Goal: Task Accomplishment & Management: Manage account settings

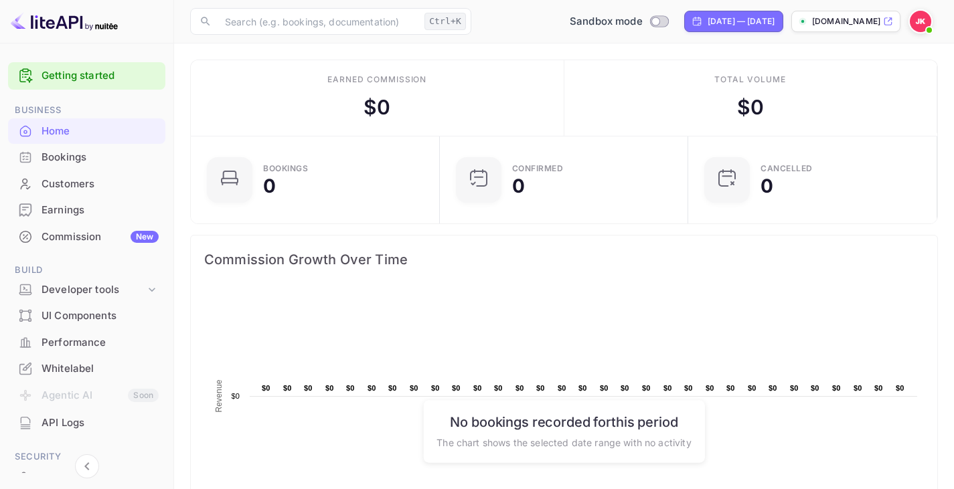
scroll to position [208, 231]
click at [127, 279] on div "Developer tools" at bounding box center [86, 290] width 157 height 23
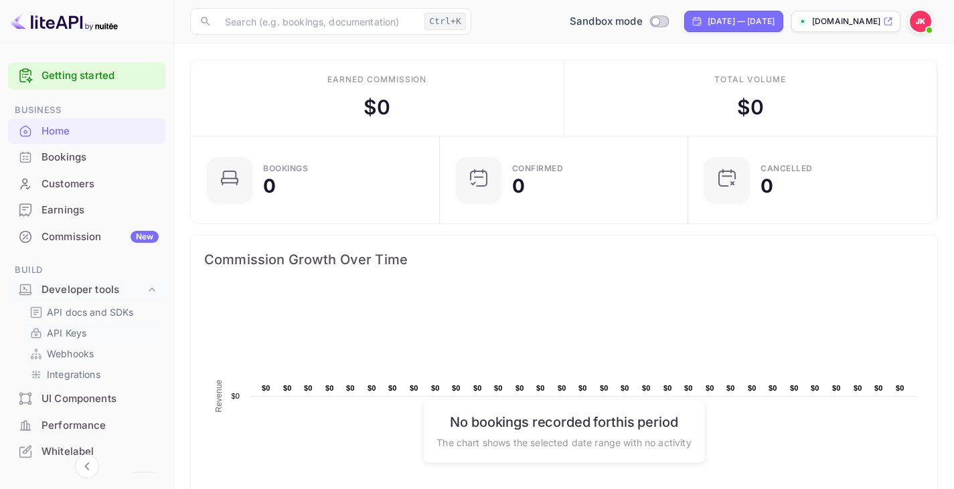
click at [120, 329] on link "API Keys" at bounding box center [91, 333] width 125 height 14
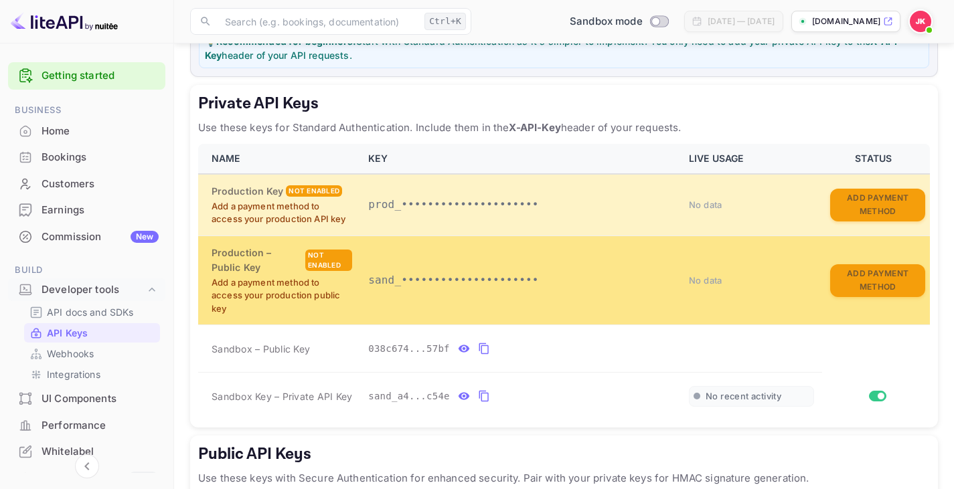
scroll to position [201, 0]
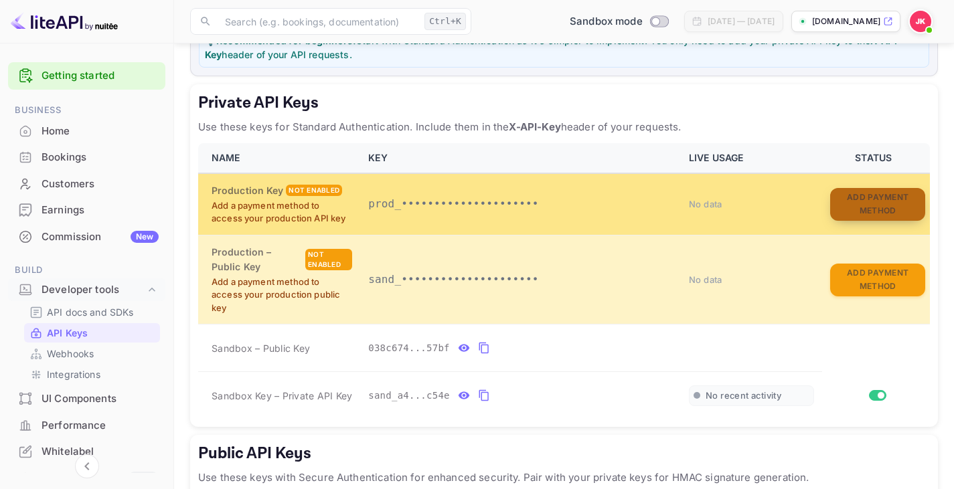
click at [848, 218] on button "Add Payment Method" at bounding box center [877, 204] width 95 height 33
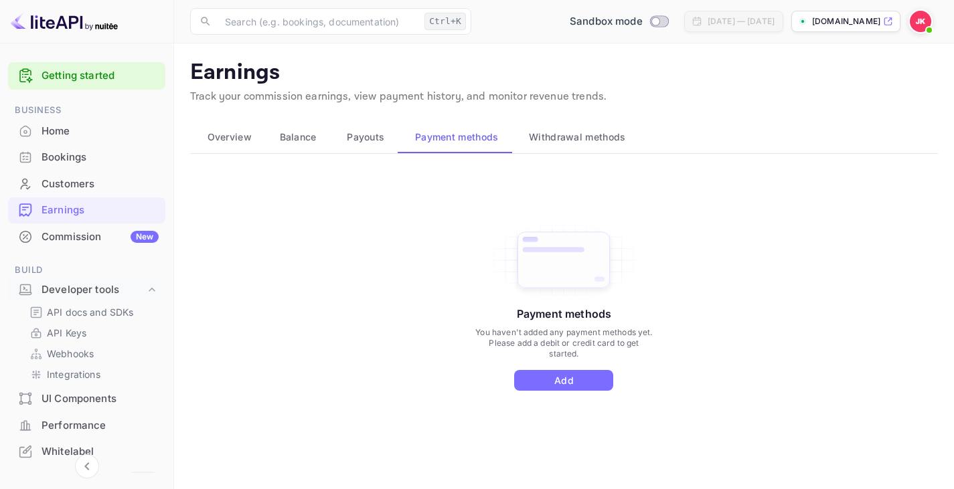
click at [563, 364] on div "Payment methods You haven't added any payment methods yet. Please add a debit o…" at bounding box center [564, 306] width 180 height 169
click at [567, 376] on button "Add" at bounding box center [563, 380] width 99 height 21
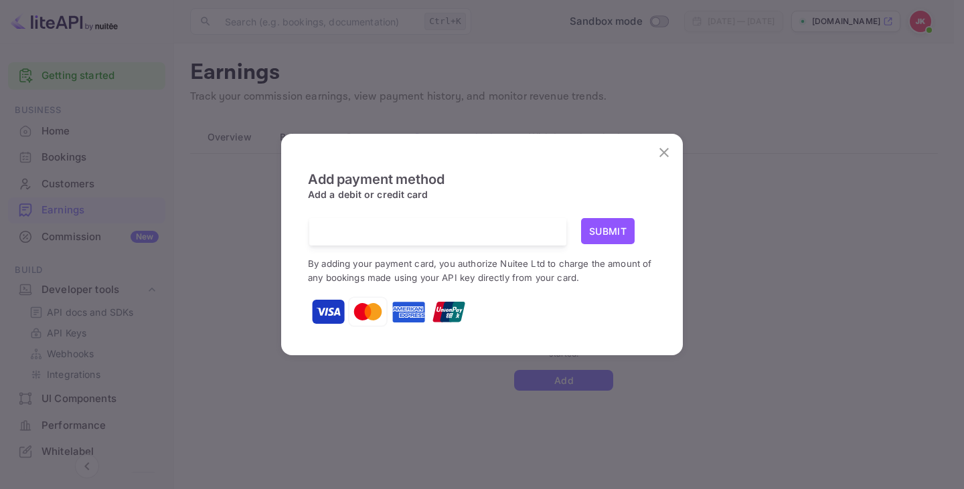
click at [592, 265] on small "By adding your payment card, you authorize Nuitee Ltd to charge the amount of a…" at bounding box center [480, 270] width 344 height 25
click at [592, 264] on small "By adding your payment card, you authorize Nuitee Ltd to charge the amount of a…" at bounding box center [480, 270] width 344 height 25
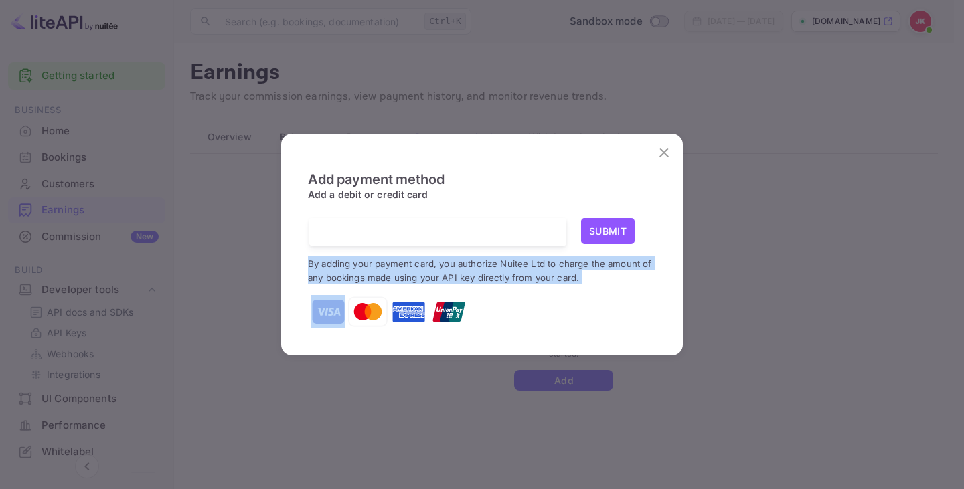
click at [592, 264] on small "By adding your payment card, you authorize Nuitee Ltd to charge the amount of a…" at bounding box center [480, 270] width 344 height 25
copy small "By adding your payment card, you authorize Nuitee Ltd to charge the amount of a…"
